Goal: Task Accomplishment & Management: Use online tool/utility

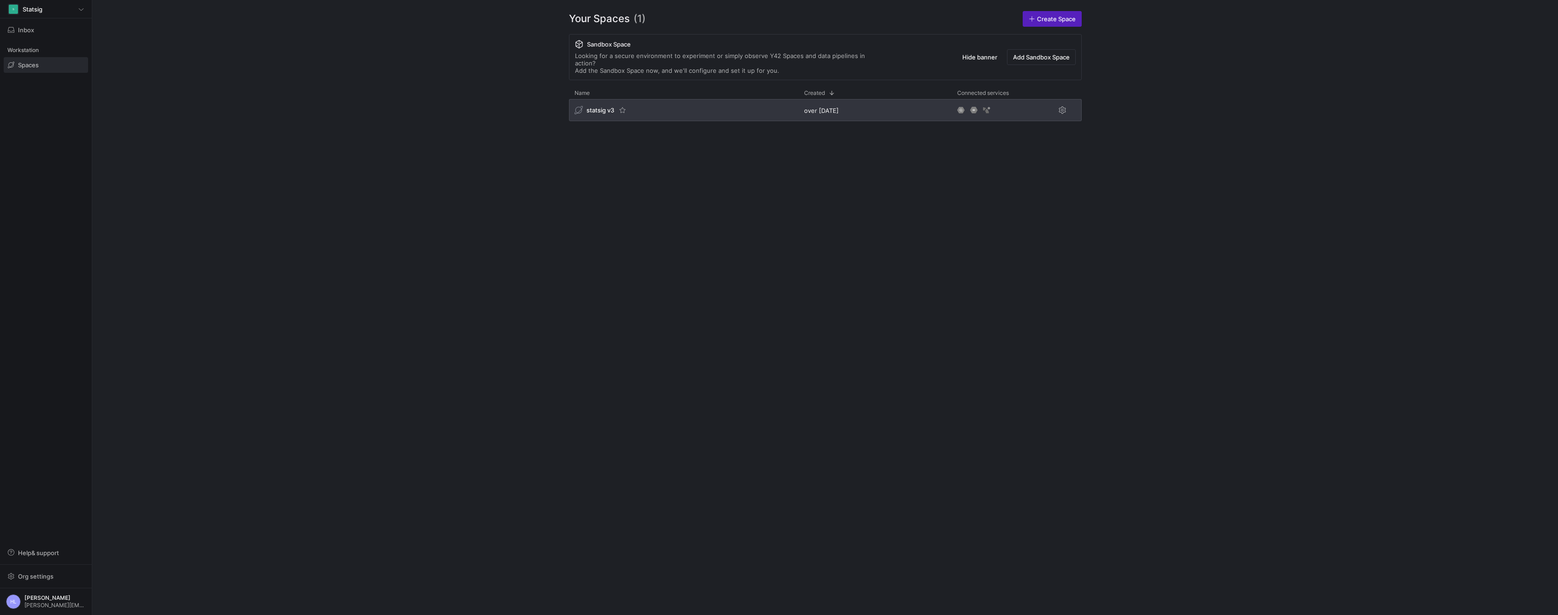
click at [602, 107] on span "statsig v3" at bounding box center [600, 110] width 28 height 7
click at [597, 107] on span "statsig v3" at bounding box center [600, 110] width 28 height 7
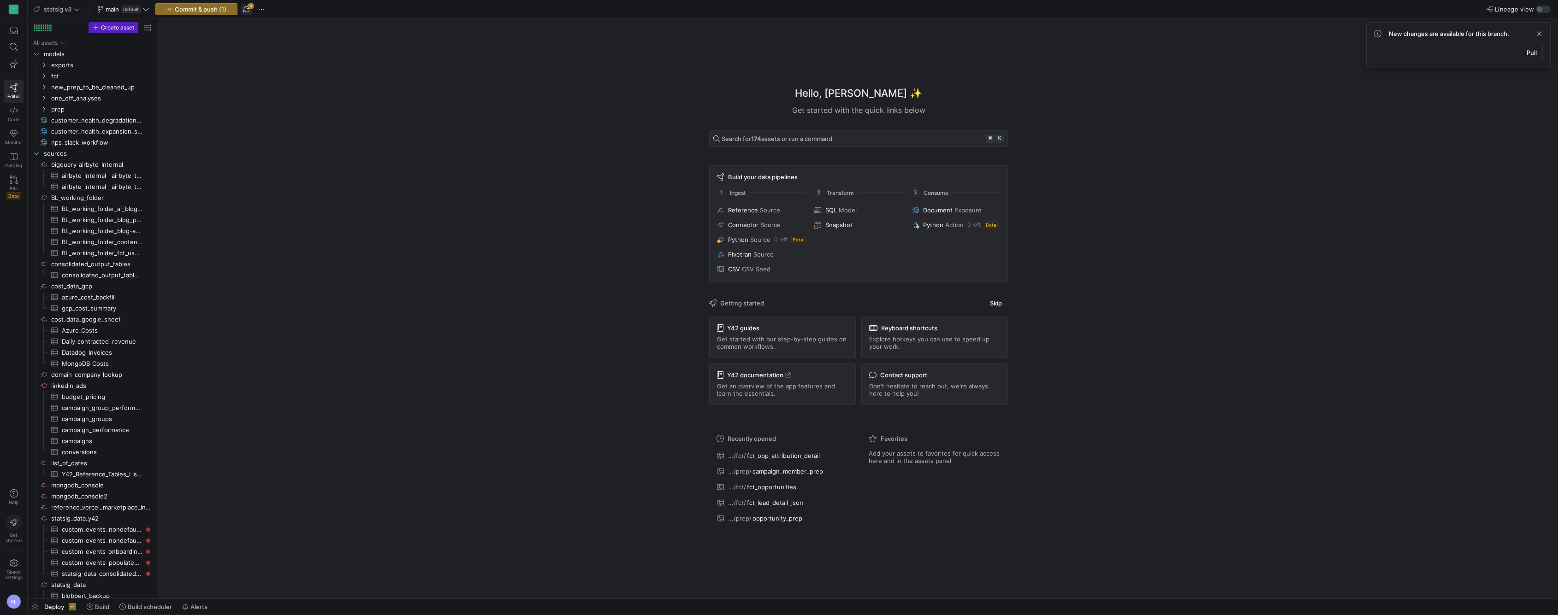
click at [248, 9] on span "button" at bounding box center [246, 9] width 11 height 11
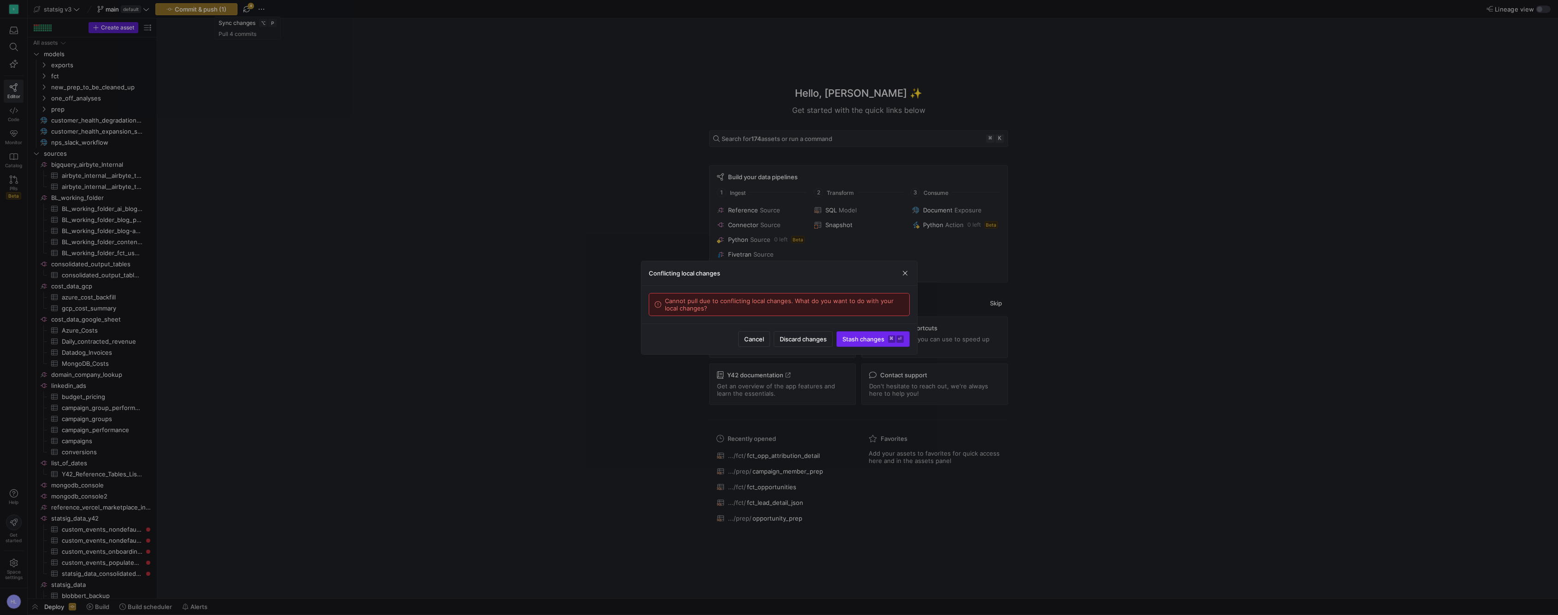
click at [858, 338] on span "Stash changes ⌘ ⏎" at bounding box center [872, 339] width 61 height 7
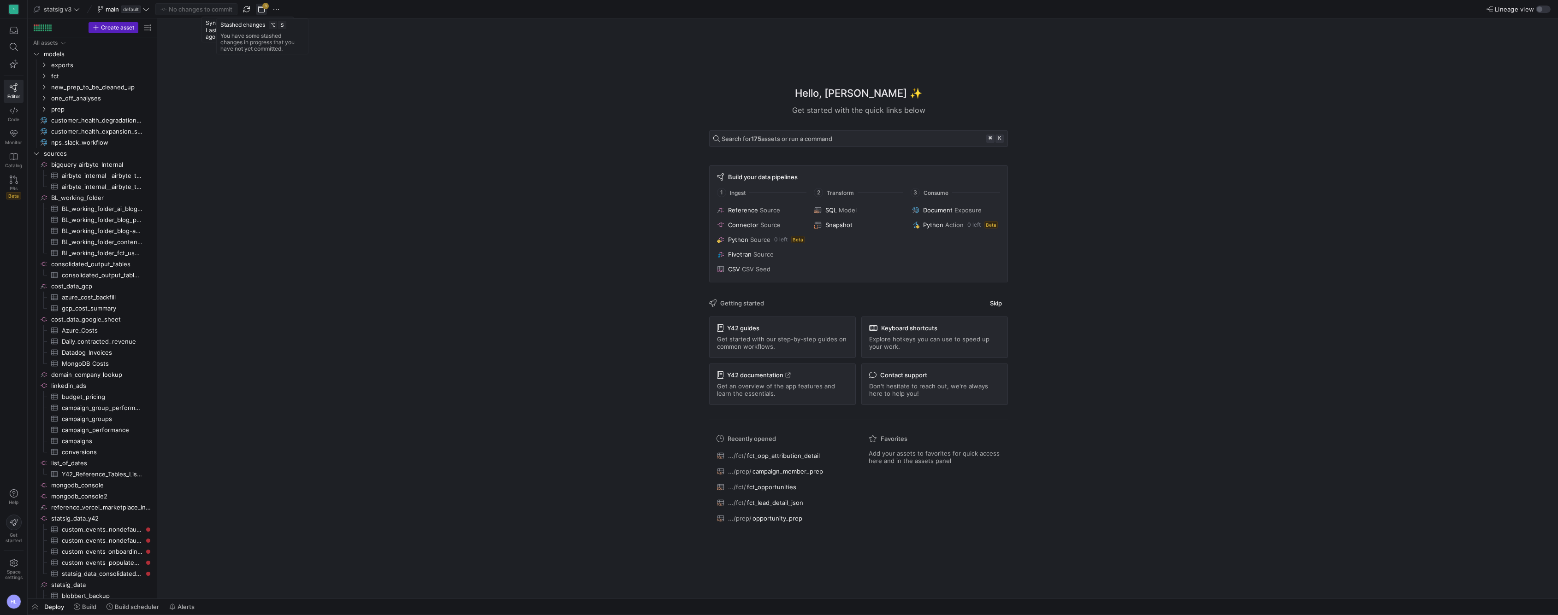
click at [261, 10] on span "button" at bounding box center [261, 9] width 11 height 11
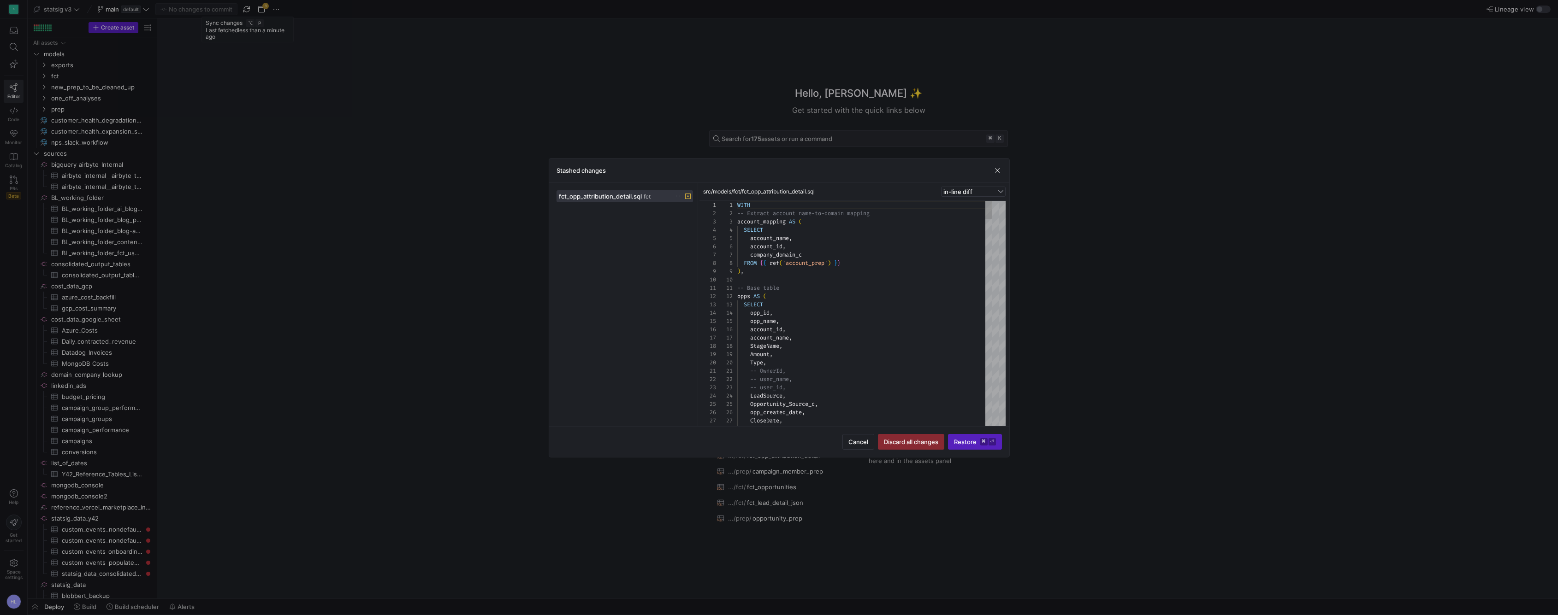
click at [798, 192] on span "src/models/fct/fct_opp_attribution_detail.sql" at bounding box center [759, 192] width 112 height 6
click at [995, 173] on span "button" at bounding box center [997, 170] width 9 height 9
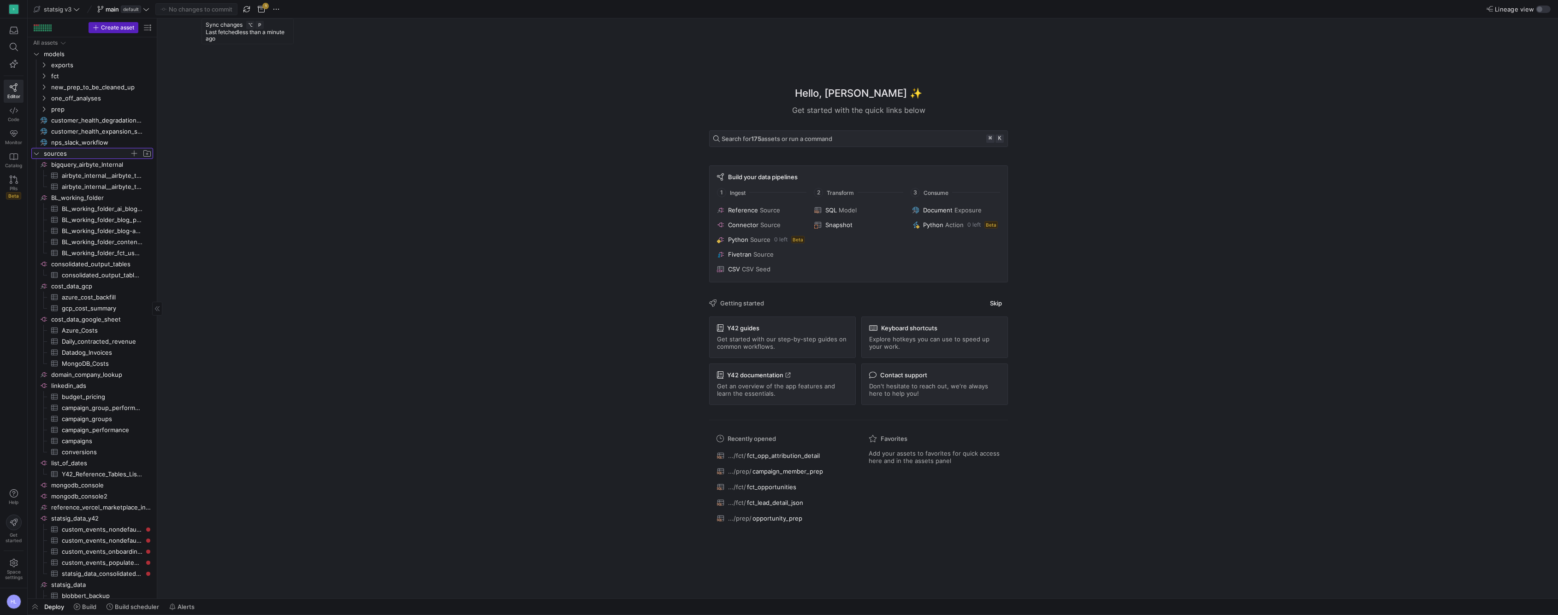
click at [38, 155] on icon "Press SPACE to select this row." at bounding box center [36, 154] width 6 height 6
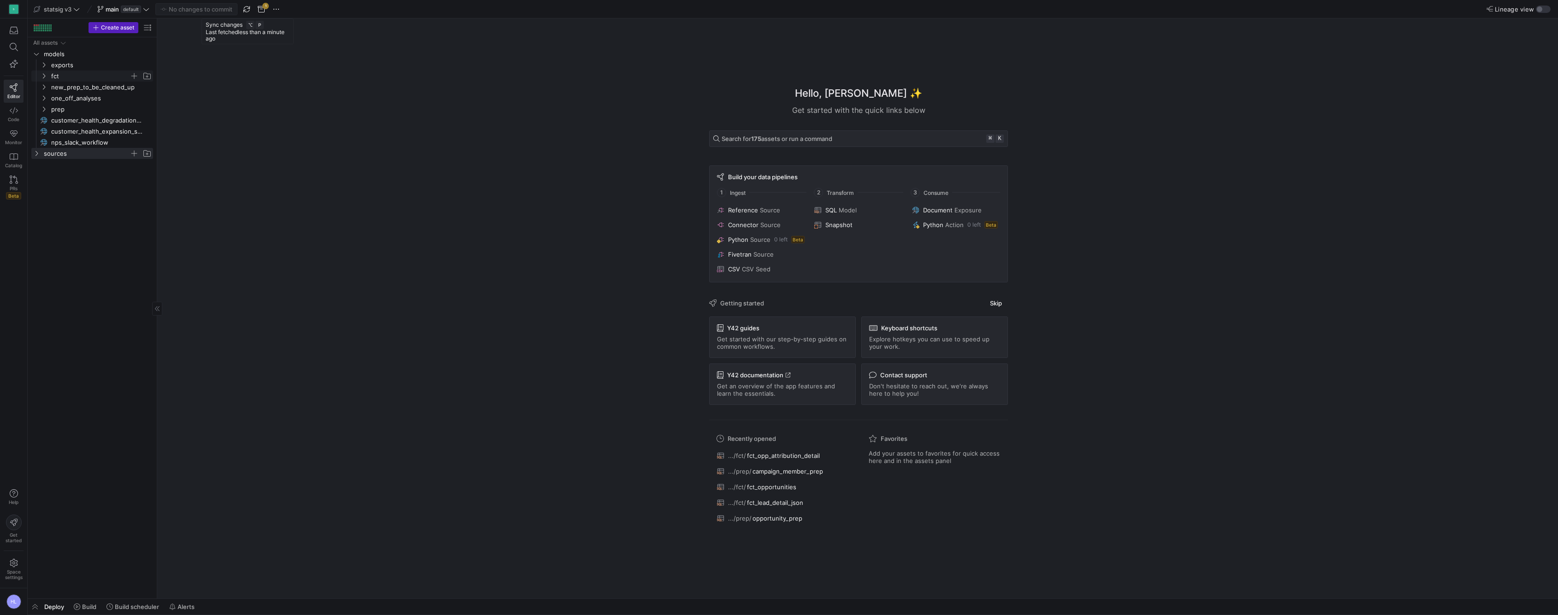
click at [45, 75] on icon "Press SPACE to select this row." at bounding box center [44, 76] width 6 height 6
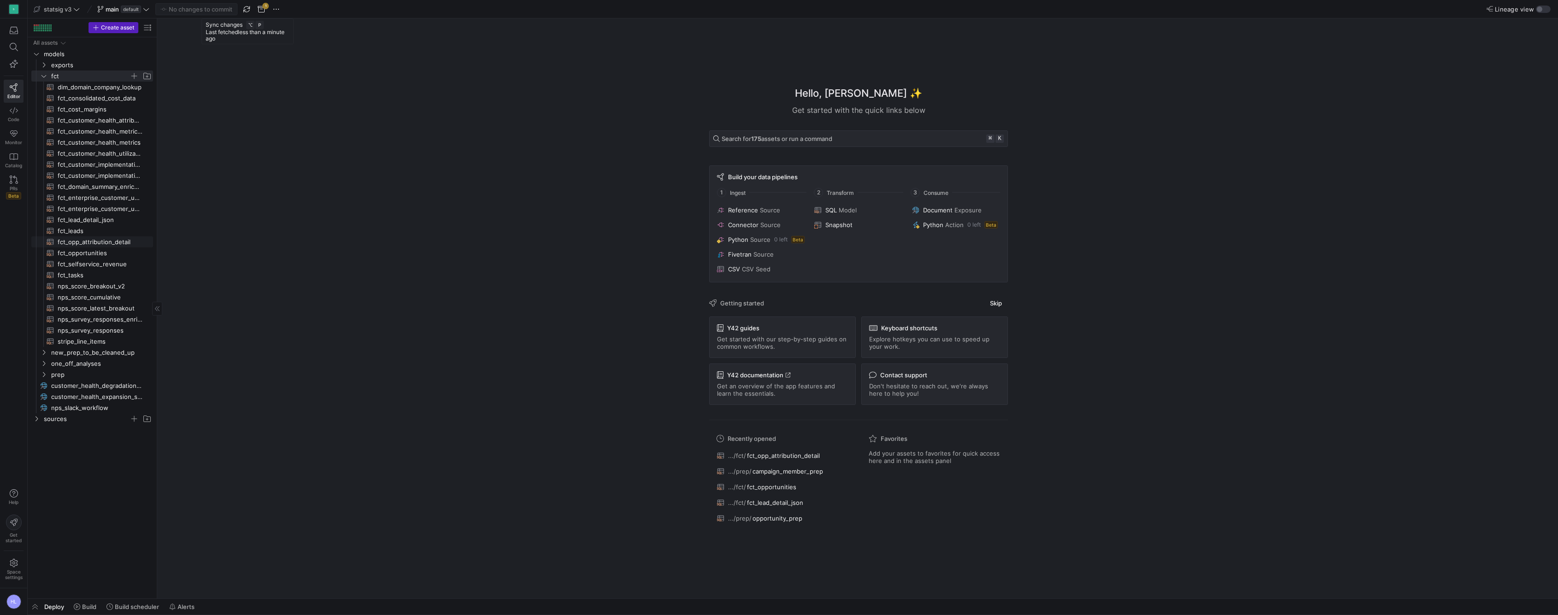
click at [78, 241] on span "fct_opp_attribution_detail​​​​​​​​​​" at bounding box center [100, 242] width 85 height 11
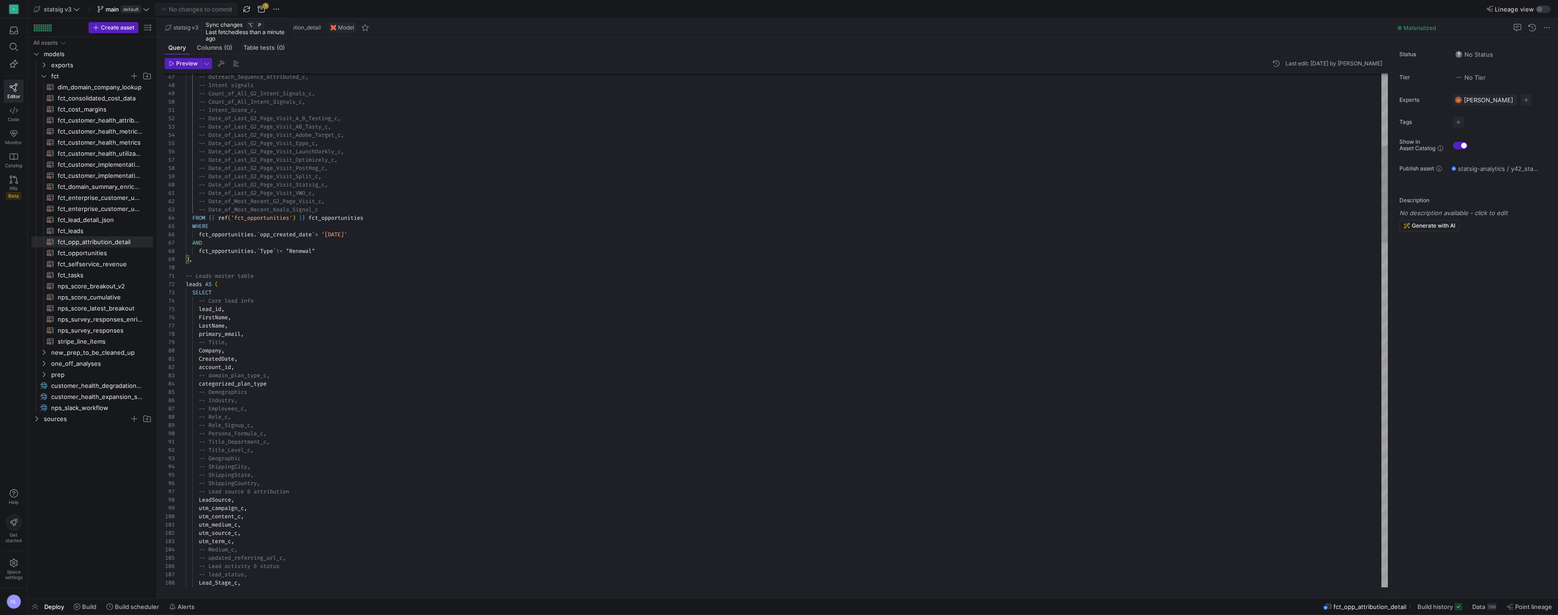
click at [331, 238] on div "fct_opportunities . ` opp_created_date ` > '2025-07-01'" at bounding box center [787, 235] width 1202 height 8
click at [294, 234] on span "opp_created_date" at bounding box center [286, 234] width 52 height 7
click at [369, 236] on div "fct_opportunities . ` opp_created_date ` > '2025-07-01'" at bounding box center [787, 235] width 1202 height 8
click at [347, 236] on span "'2025-07-01'" at bounding box center [334, 234] width 26 height 7
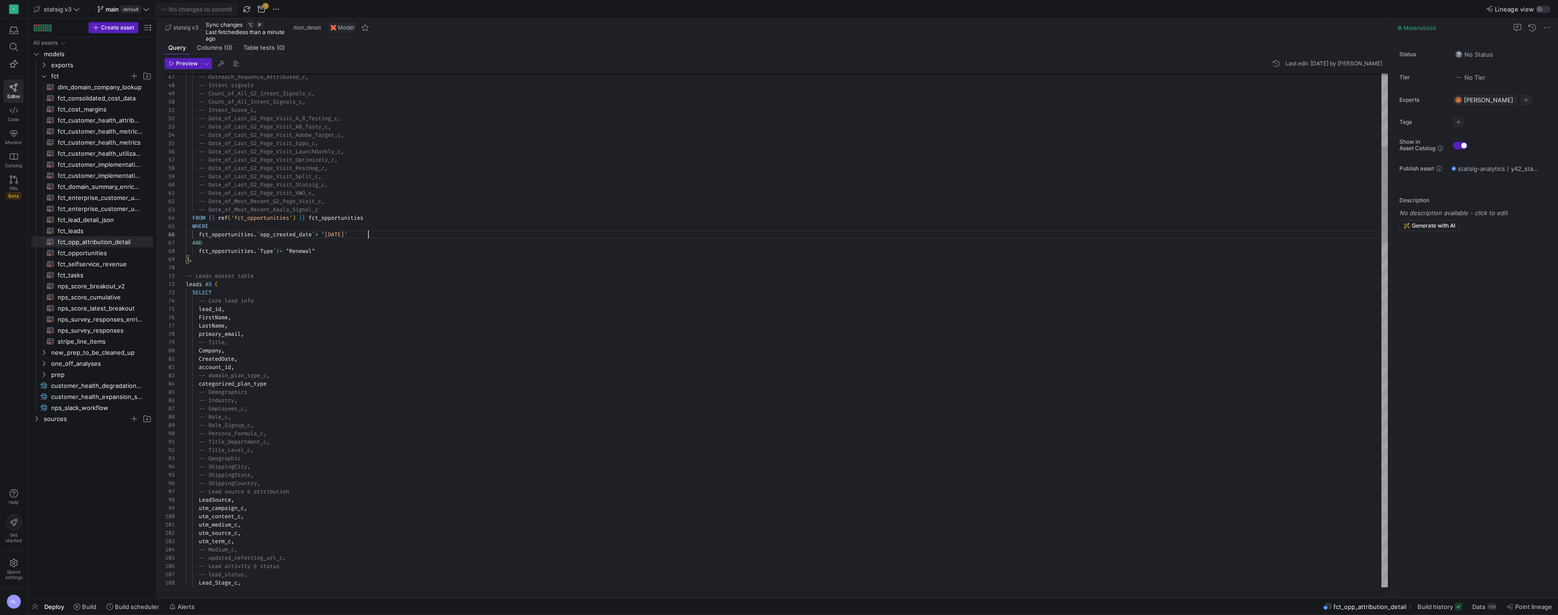
click at [371, 235] on div "fct_opportunities . ` opp_created_date ` > '2025-07-01'" at bounding box center [787, 235] width 1202 height 8
click at [346, 234] on span "'2025-07-01'" at bounding box center [334, 234] width 26 height 7
click at [349, 236] on span "'2025-11-01'" at bounding box center [338, 234] width 26 height 7
click at [350, 284] on div "leads AS (" at bounding box center [787, 284] width 1202 height 8
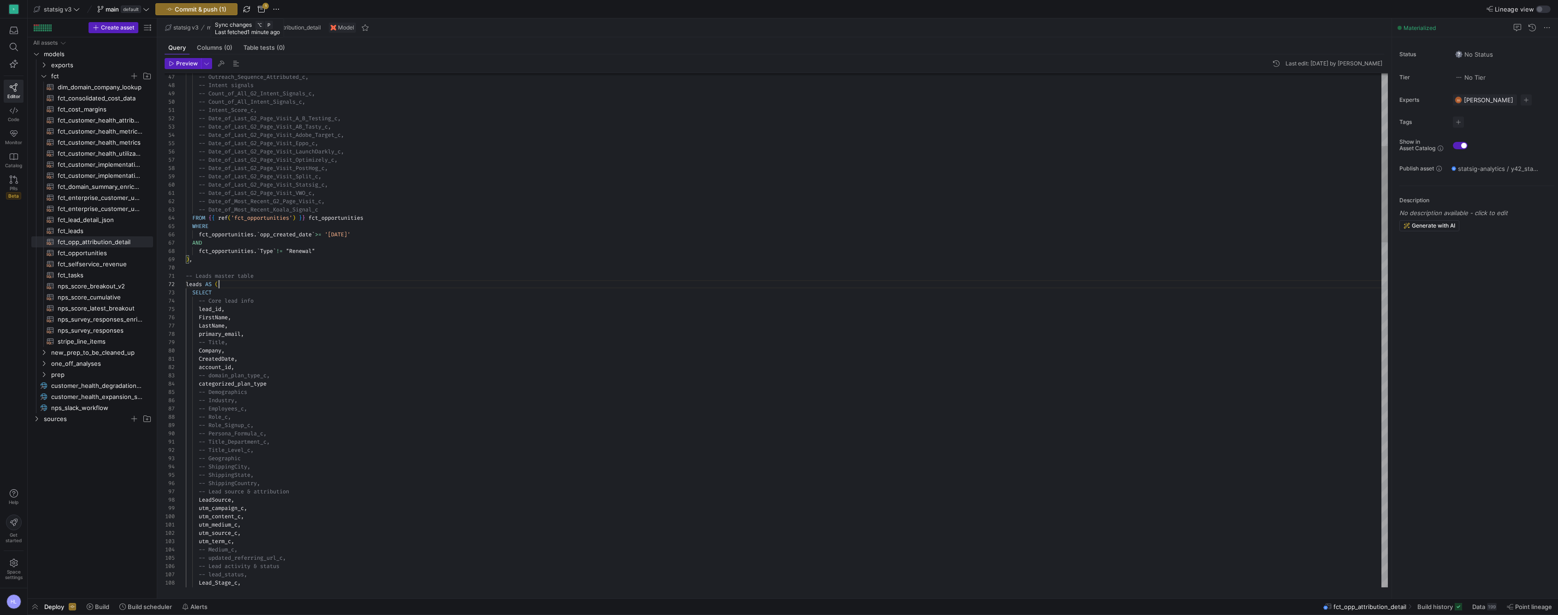
scroll to position [8, 33]
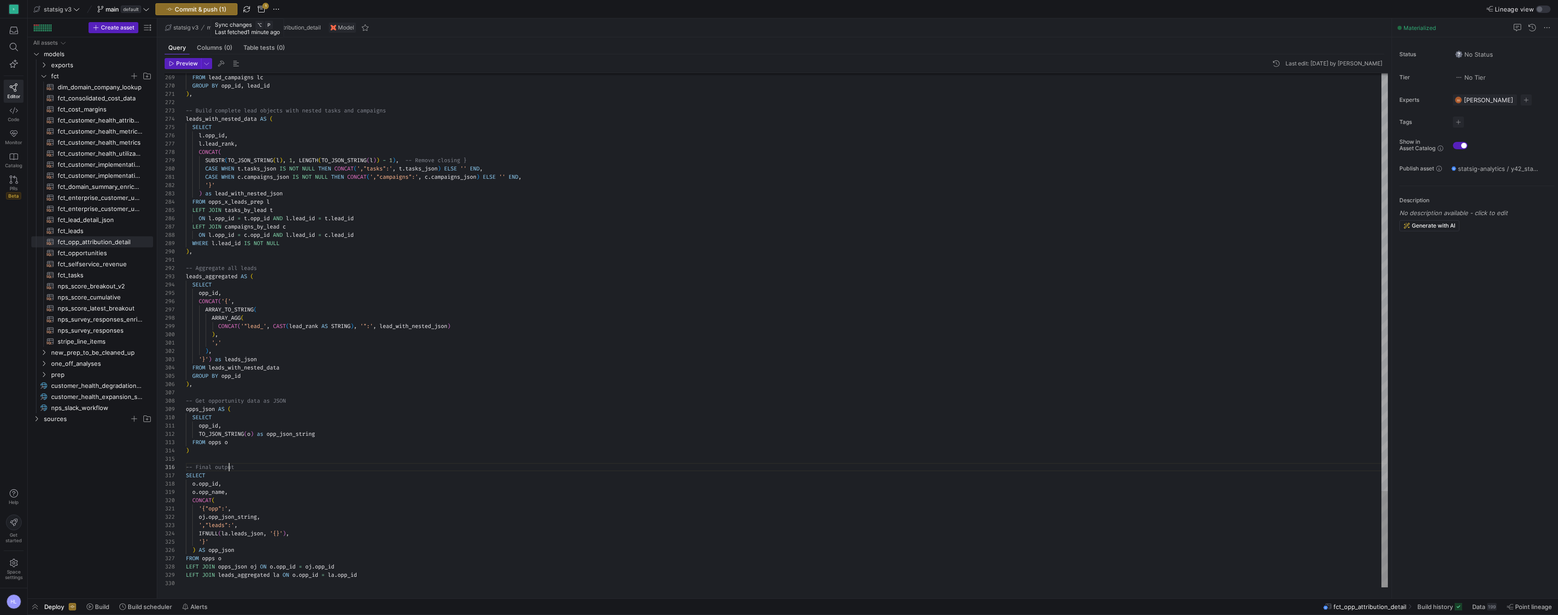
click at [231, 467] on span "-- Final output" at bounding box center [210, 467] width 48 height 7
click at [233, 496] on div "o . opp_name ," at bounding box center [787, 492] width 1202 height 8
click at [195, 11] on span "Commit & push (1)" at bounding box center [201, 9] width 52 height 7
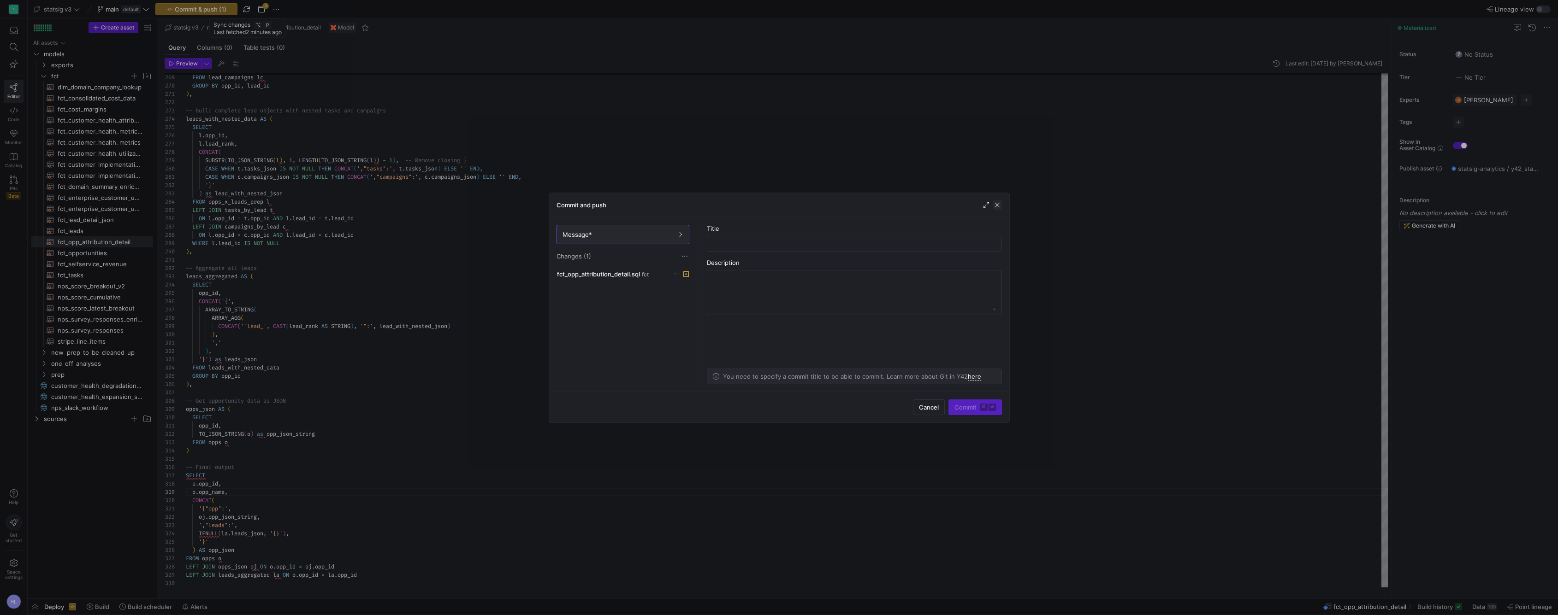
click at [997, 208] on span "button" at bounding box center [997, 205] width 9 height 9
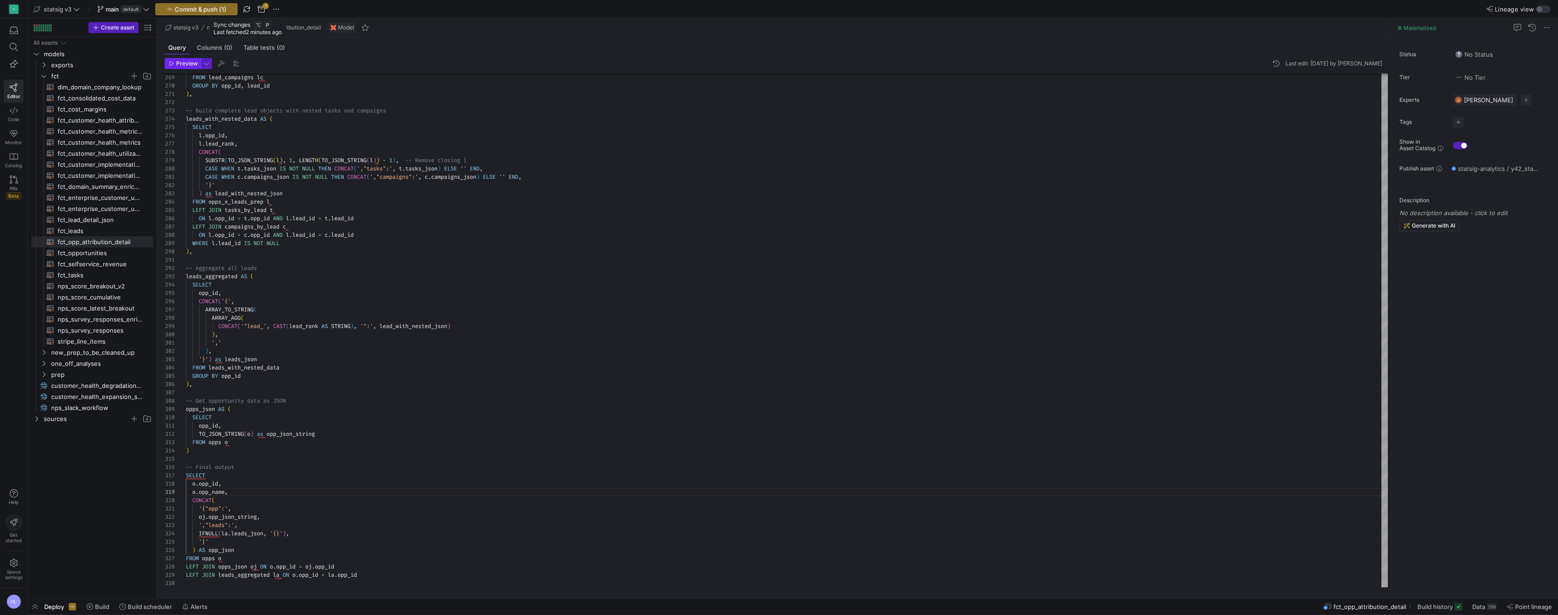
click at [182, 64] on span "Preview" at bounding box center [187, 63] width 22 height 6
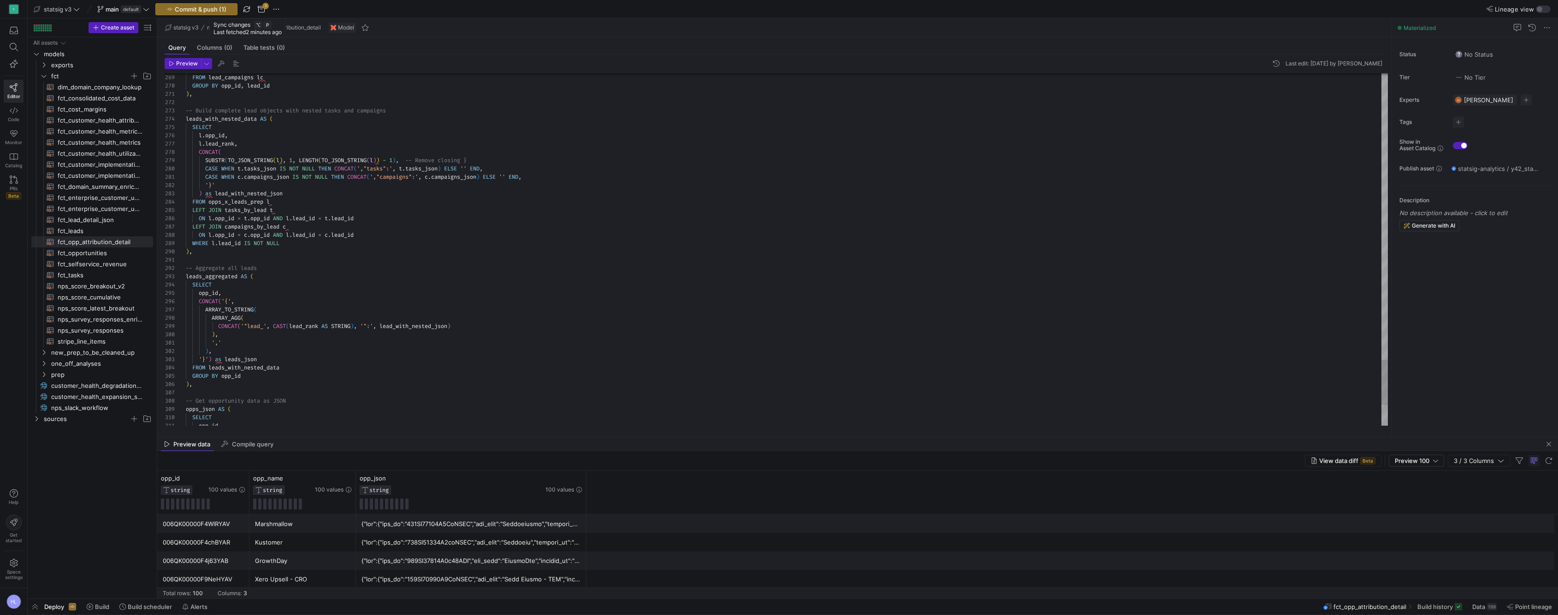
type textarea "-- Aggregate all leads leads_aggregated AS ( SELECT opp_id, CONCAT('{', ARRAY_T…"
click at [373, 336] on div ") ," at bounding box center [787, 335] width 1202 height 8
click at [218, 11] on span "Commit & push (1)" at bounding box center [201, 9] width 52 height 7
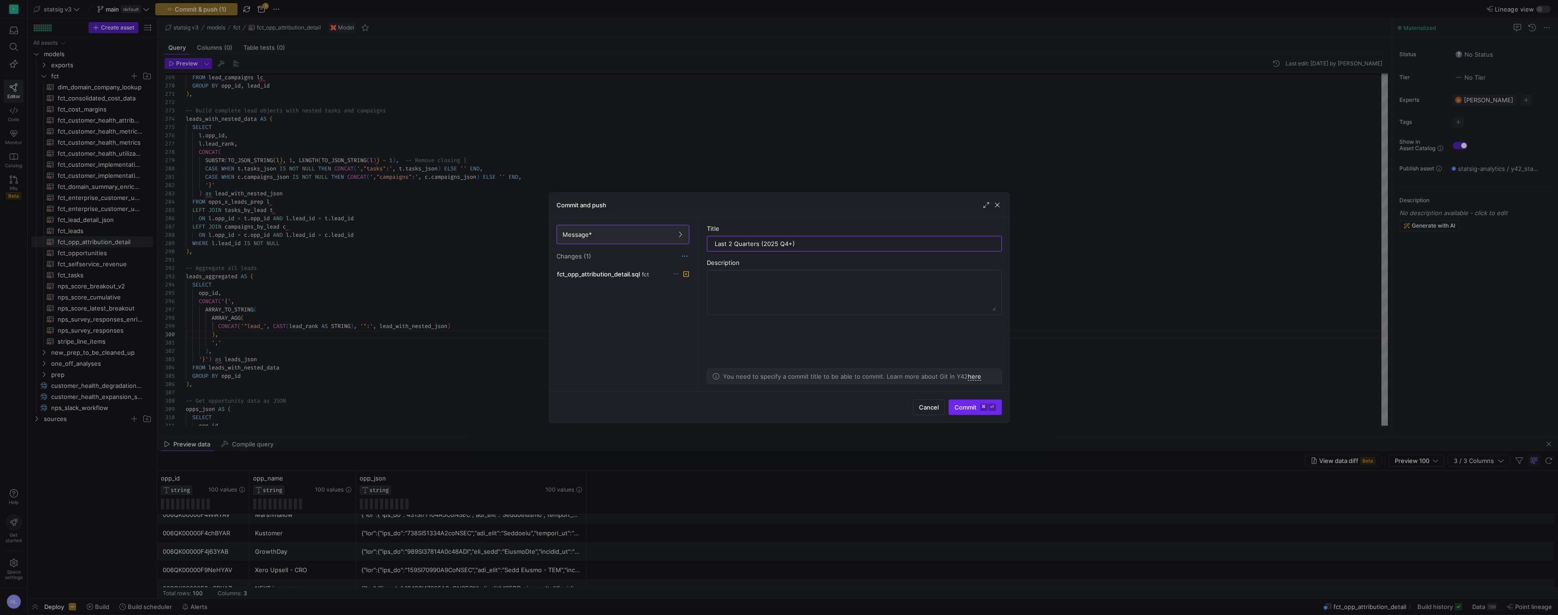
type input "Last 2 Quarters (2025 Q4+)"
click at [980, 408] on kbd "⌘" at bounding box center [983, 407] width 7 height 7
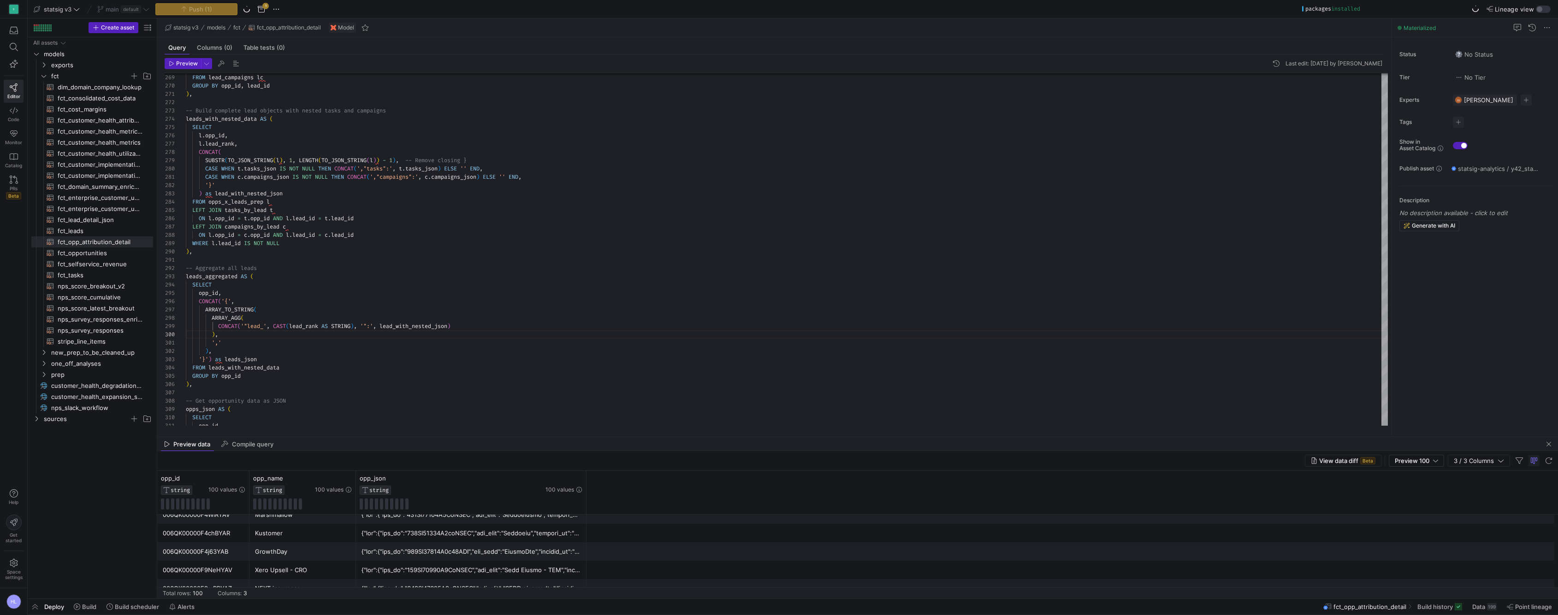
type textarea "CASE WHEN c.campaigns_json IS NOT NULL THEN CONCAT(',"campaigns":', c.campaigns…"
click at [444, 196] on div ") as lead_with_nested_json" at bounding box center [787, 193] width 1202 height 8
click at [371, 9] on div "statsig v3 main default No changes to commit 1" at bounding box center [283, 9] width 504 height 12
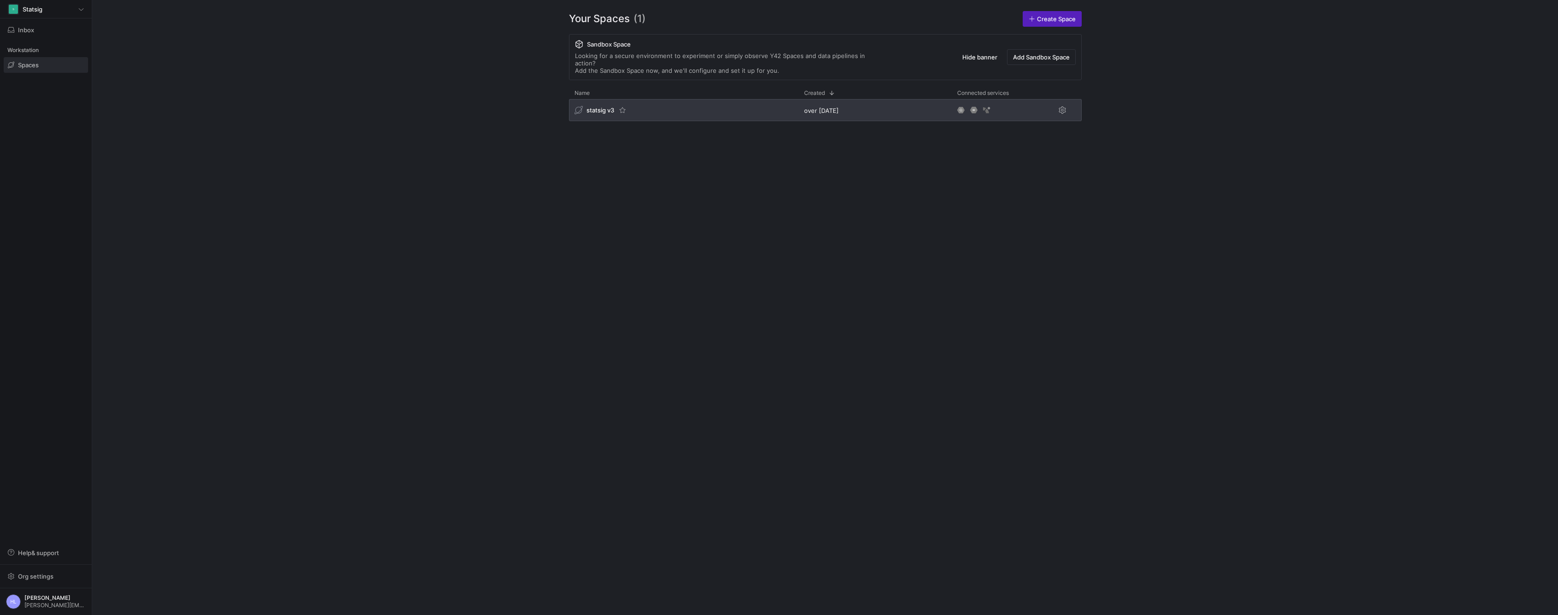
click at [601, 107] on span "statsig v3" at bounding box center [600, 110] width 28 height 7
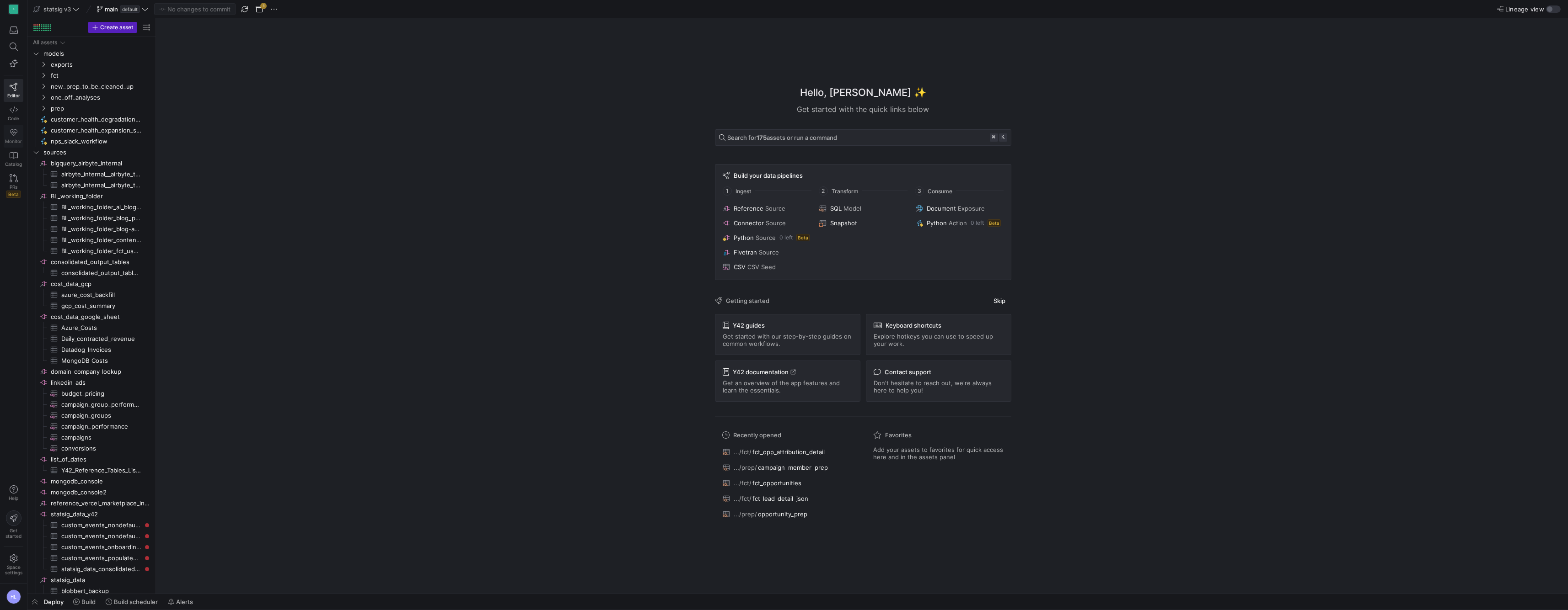
click at [14, 132] on icon at bounding box center [13, 132] width 7 height 6
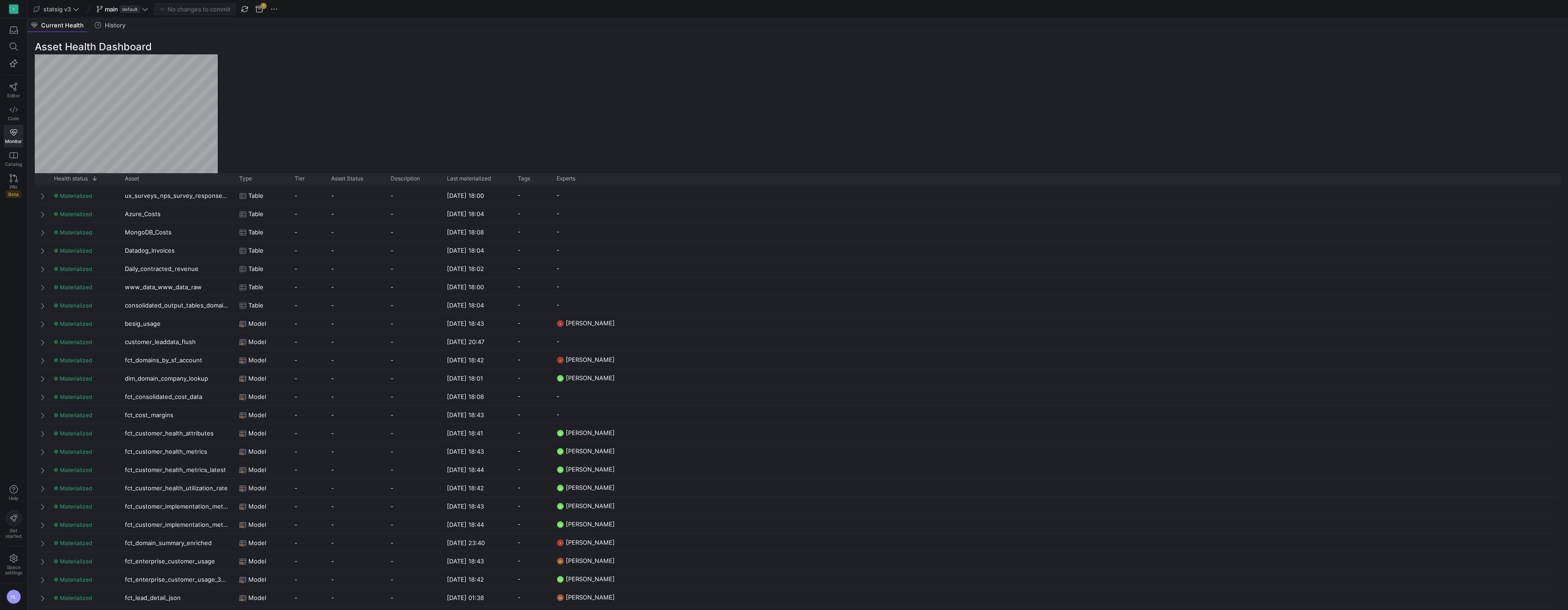
scroll to position [1438, 0]
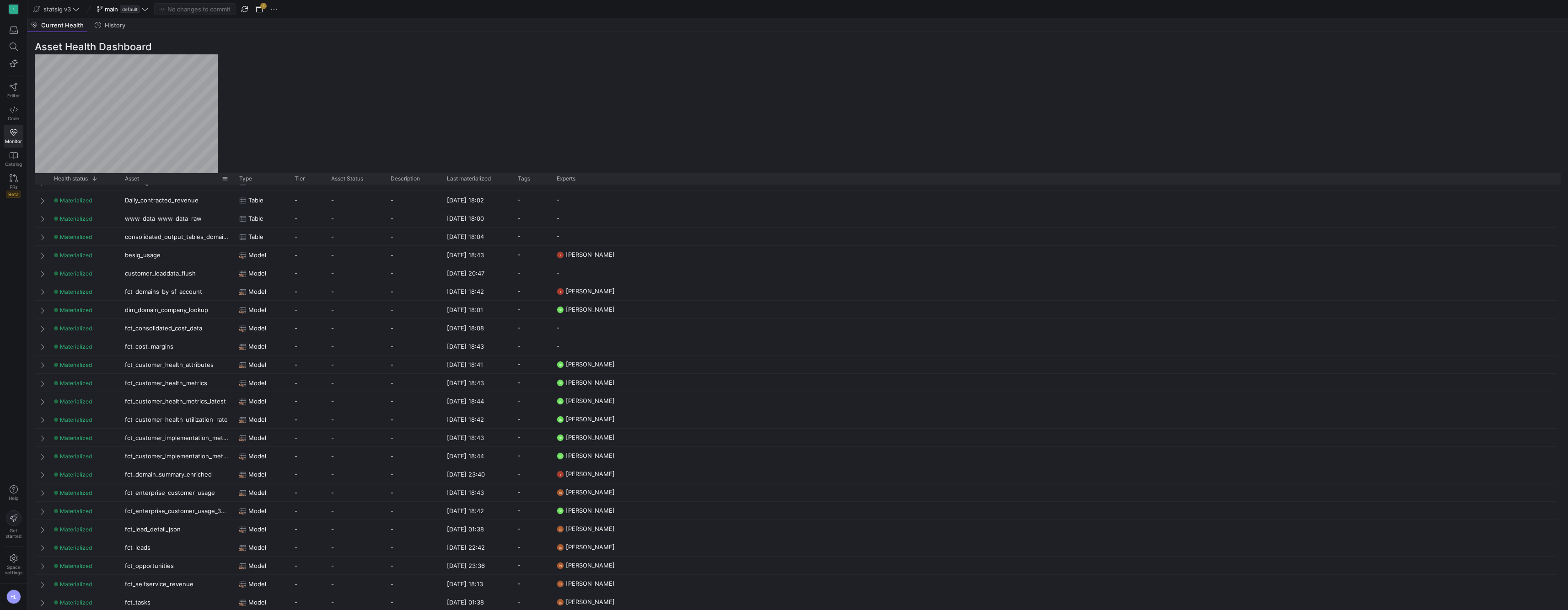
click at [185, 179] on div "Asset" at bounding box center [174, 179] width 97 height 6
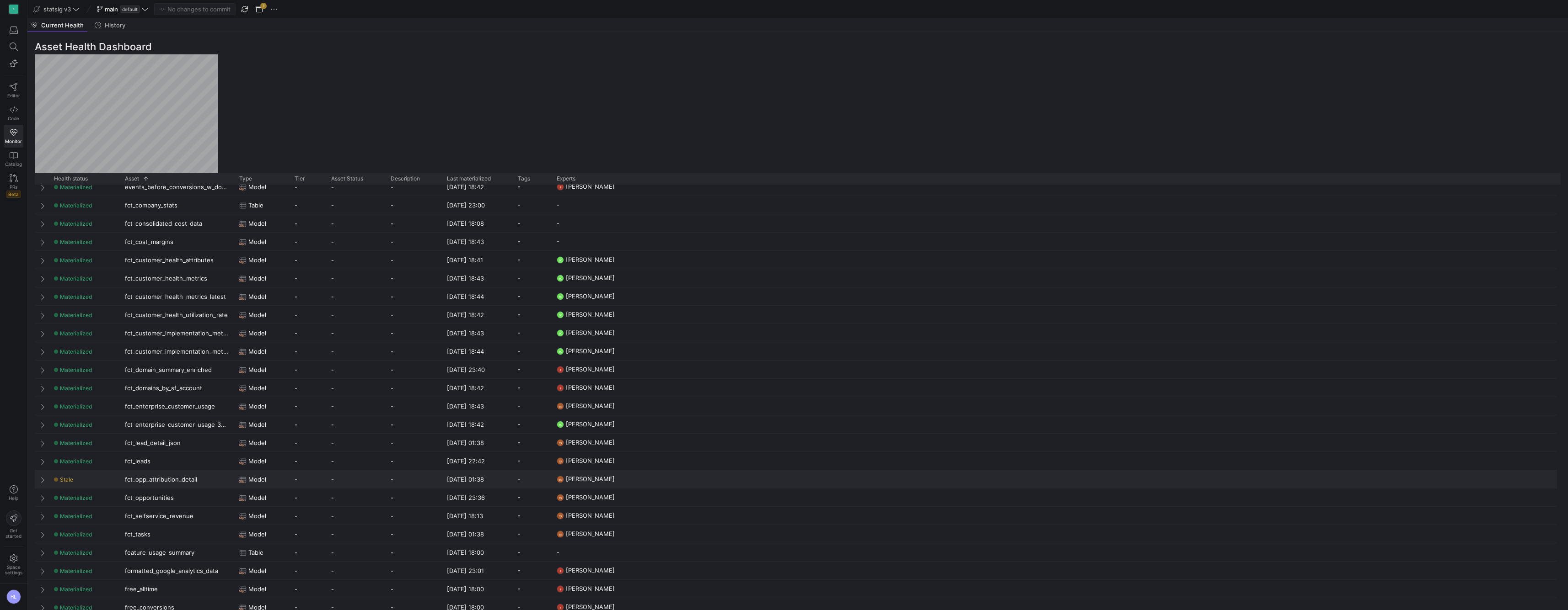
click at [41, 482] on span at bounding box center [44, 479] width 6 height 7
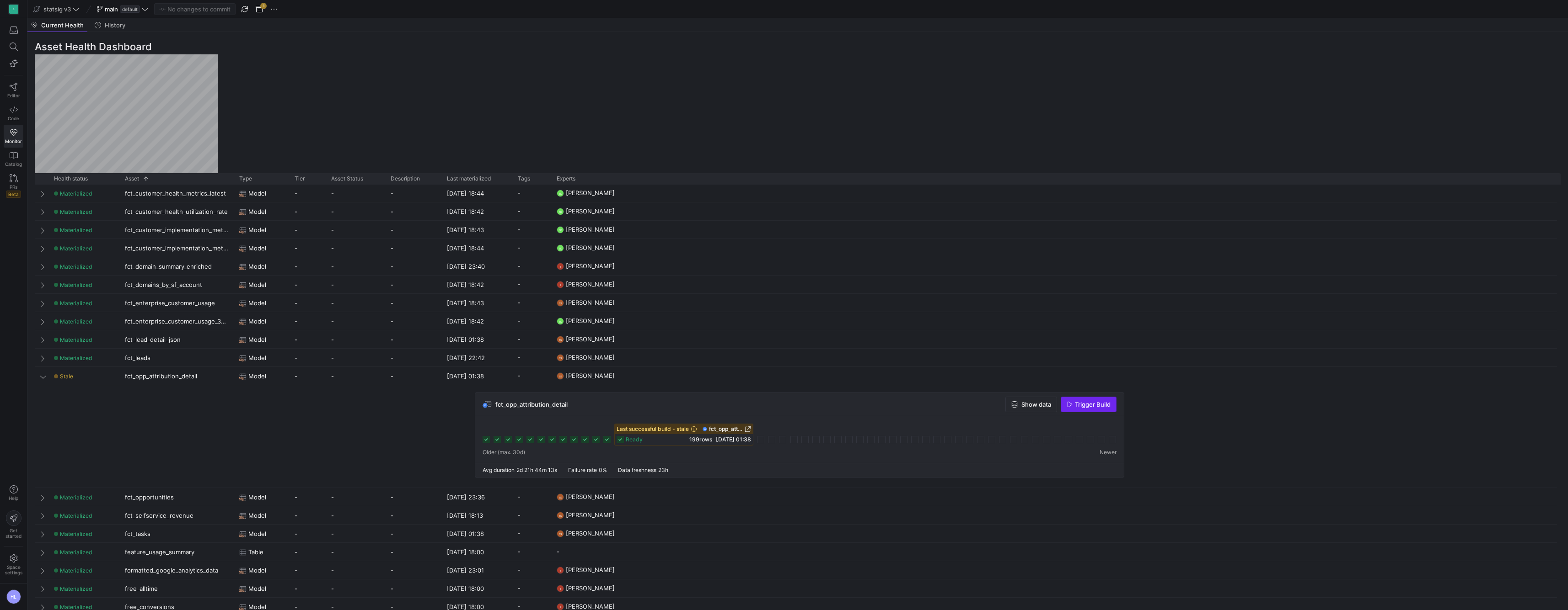
click at [1102, 403] on span "Trigger Build" at bounding box center [1093, 404] width 36 height 7
click at [1102, 403] on div "Trigger Build" at bounding box center [1089, 405] width 56 height 16
click at [313, 408] on div "fct_opp_attribution_detail Show data Trigger Build Last successful build - stal…" at bounding box center [798, 437] width 1526 height 90
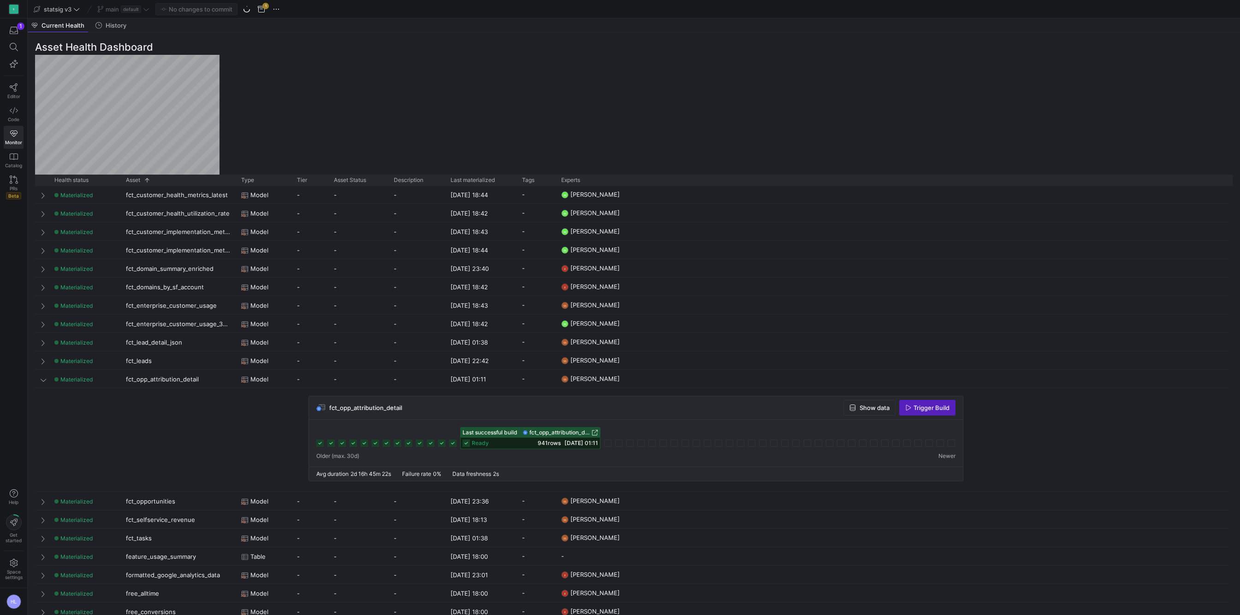
click at [220, 65] on div "Asset Health Dashboard Drag here to set row groups Drag here to set column labe…" at bounding box center [634, 323] width 1212 height 583
